Goal: Navigation & Orientation: Go to known website

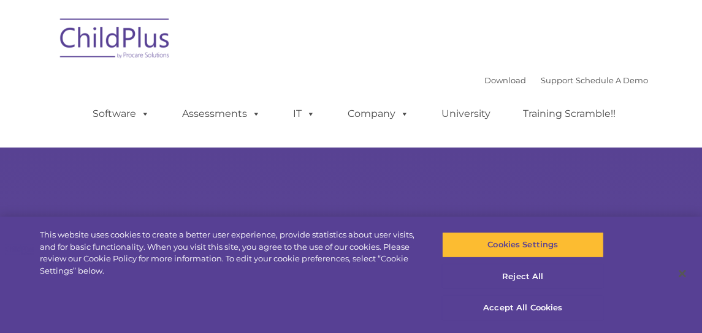
select select "MEDIUM"
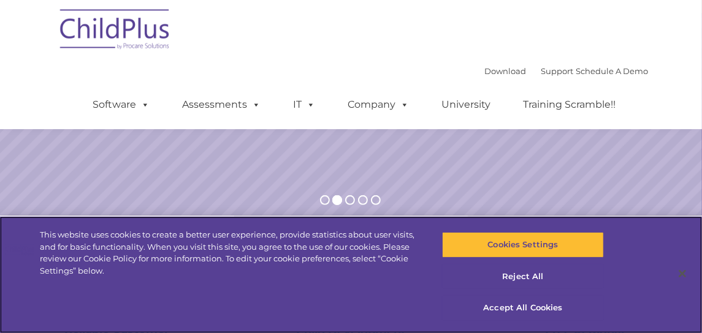
scroll to position [245, 0]
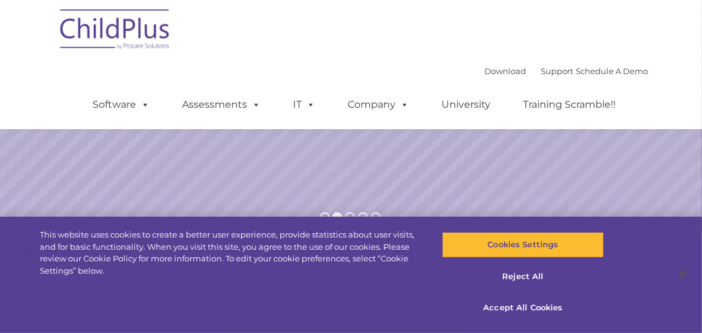
click at [135, 35] on img at bounding box center [115, 31] width 123 height 61
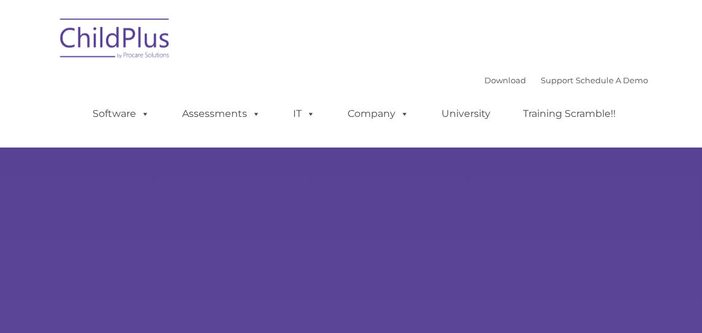
select select "MEDIUM"
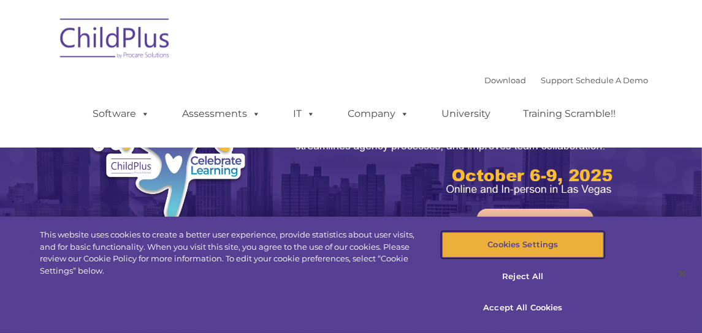
click at [536, 238] on button "Cookies Settings" at bounding box center [522, 245] width 161 height 26
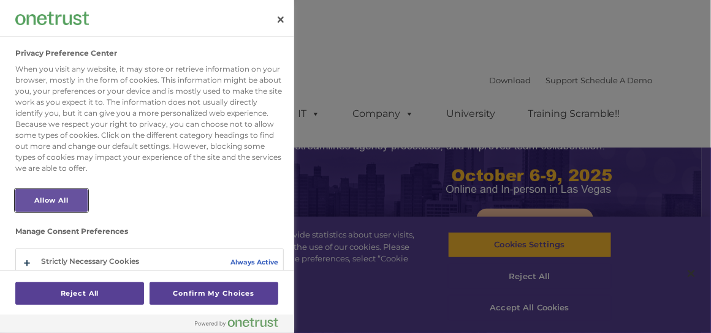
click at [66, 198] on button "Allow All" at bounding box center [51, 200] width 72 height 23
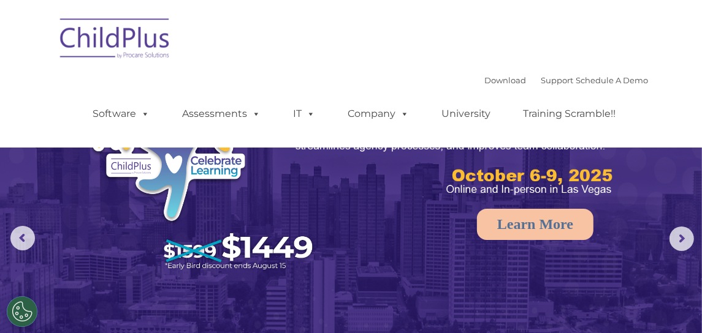
click at [417, 55] on div "Download Support | Schedule A Demo  MENU MENU Software ChildPlus: The original…" at bounding box center [351, 73] width 595 height 129
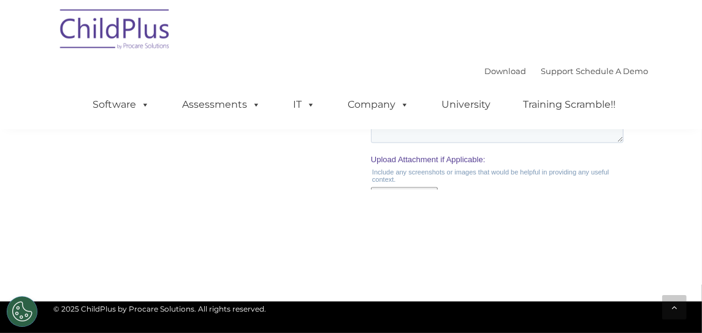
scroll to position [1348, 0]
